Goal: Task Accomplishment & Management: Manage account settings

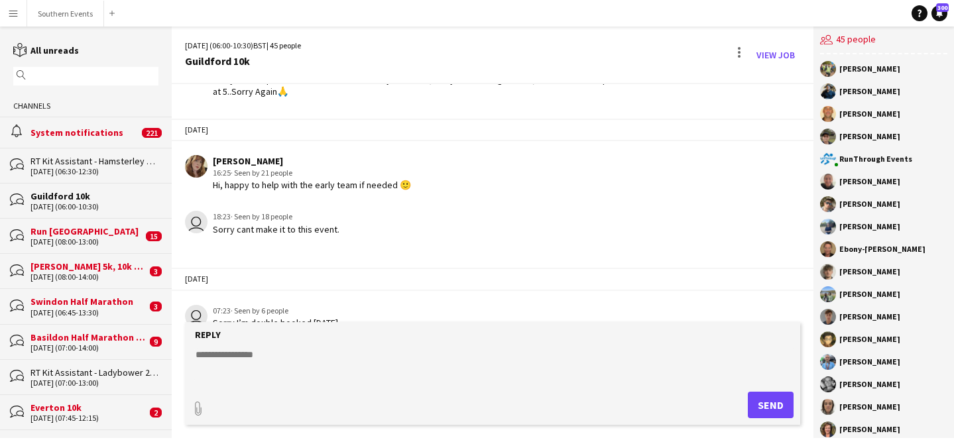
scroll to position [1353, 0]
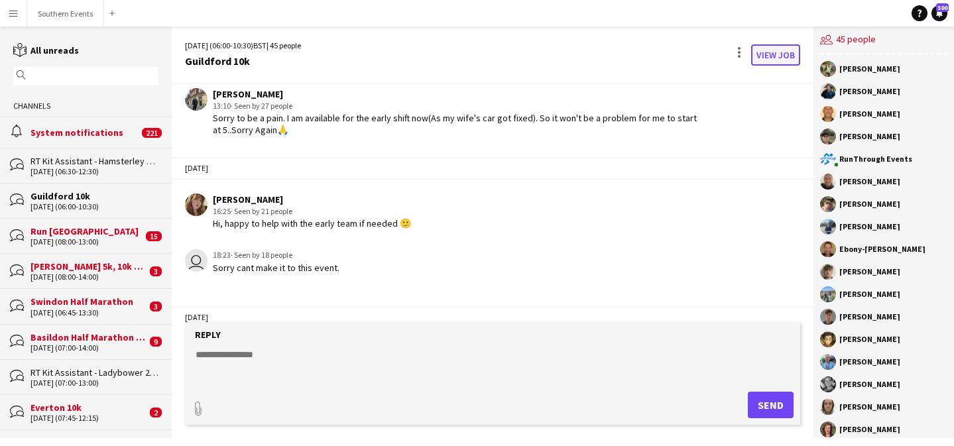
click at [787, 52] on link "View Job" at bounding box center [775, 54] width 49 height 21
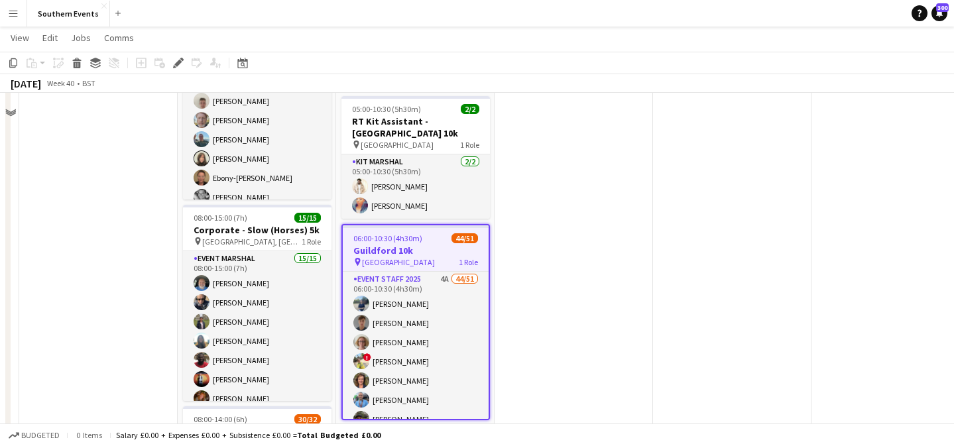
scroll to position [268, 0]
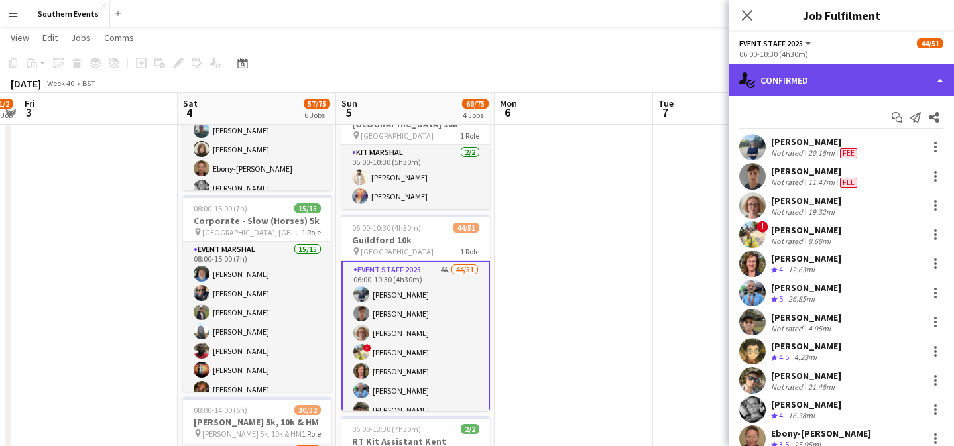
click at [898, 69] on div "single-neutral-actions-check-2 Confirmed" at bounding box center [840, 80] width 225 height 32
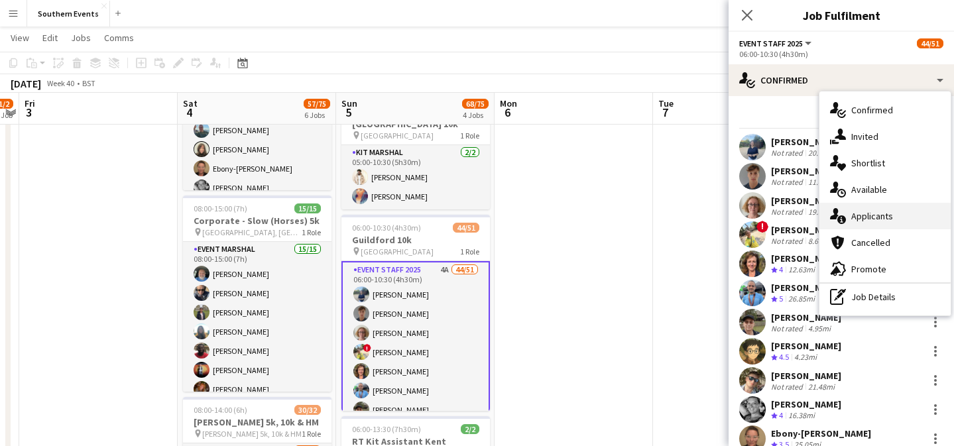
click at [895, 216] on div "single-neutral-actions-information Applicants" at bounding box center [884, 216] width 131 height 27
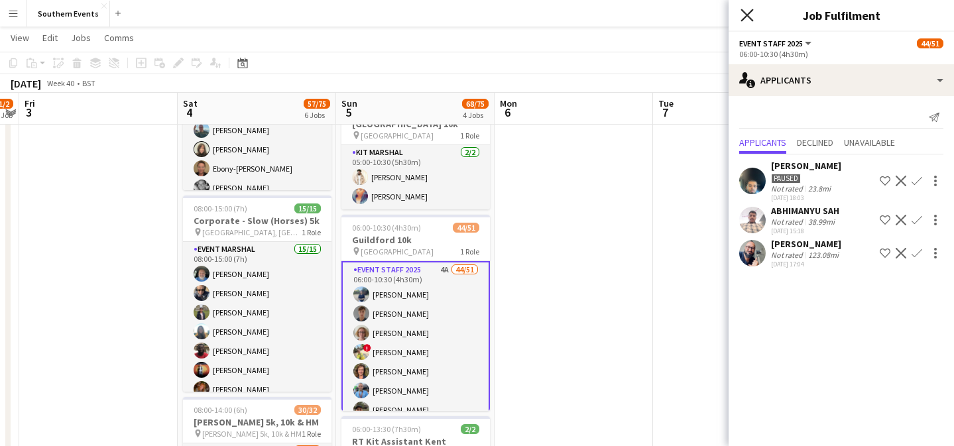
click at [748, 17] on icon at bounding box center [746, 15] width 13 height 13
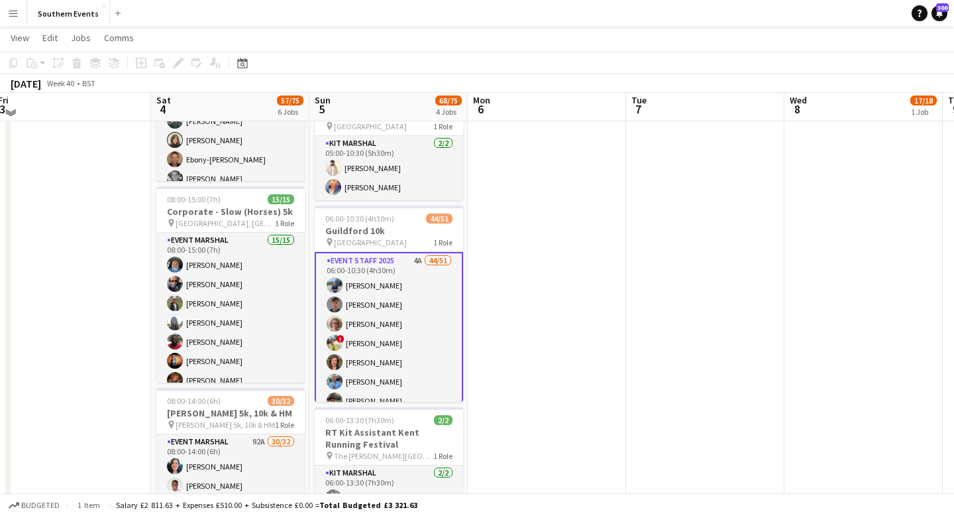
scroll to position [271, 0]
